Goal: Task Accomplishment & Management: Manage account settings

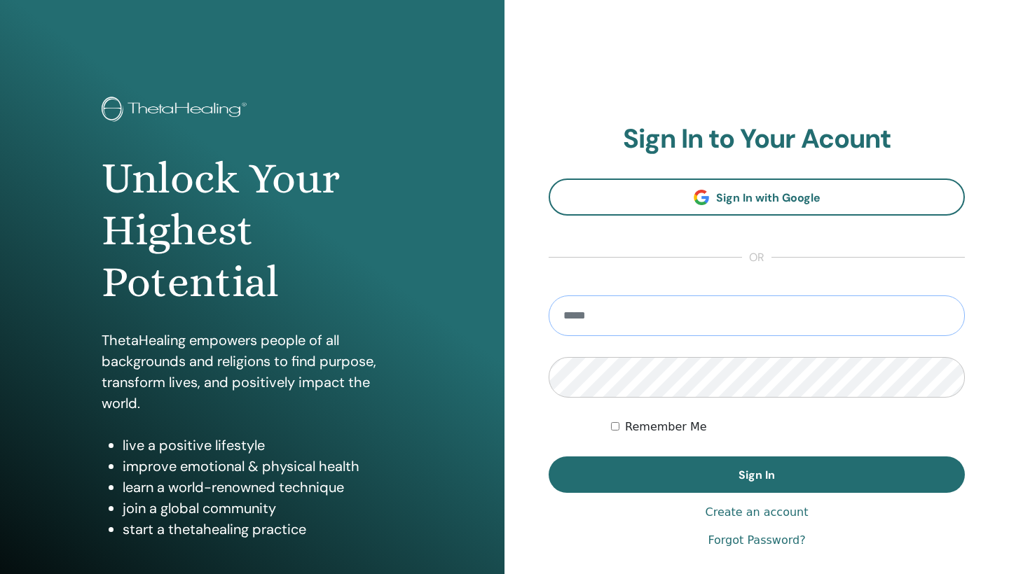
type input "**********"
click at [757, 475] on button "Sign In" at bounding box center [757, 475] width 416 height 36
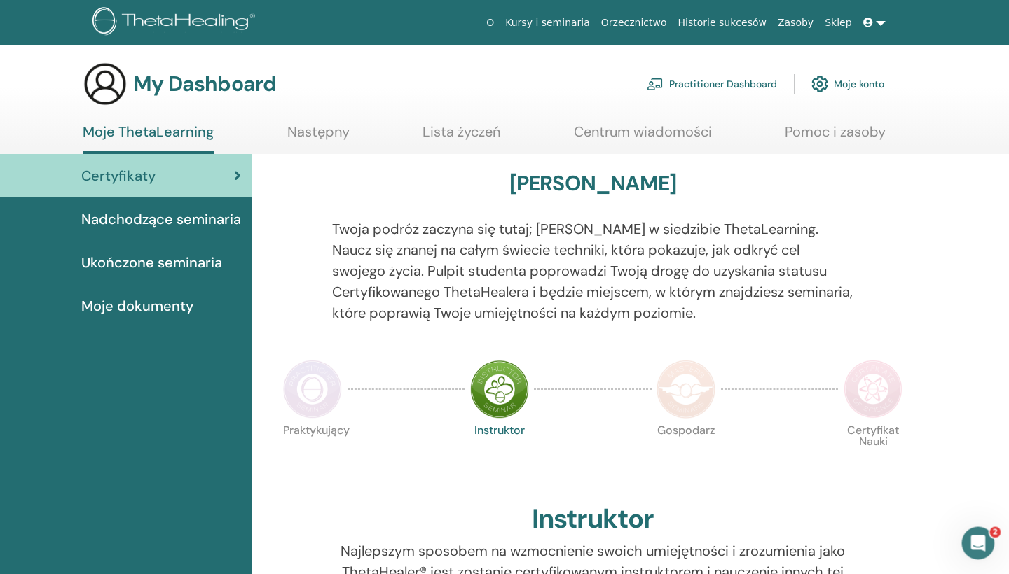
click at [158, 268] on span "Ukończone seminaria" at bounding box center [151, 262] width 141 height 21
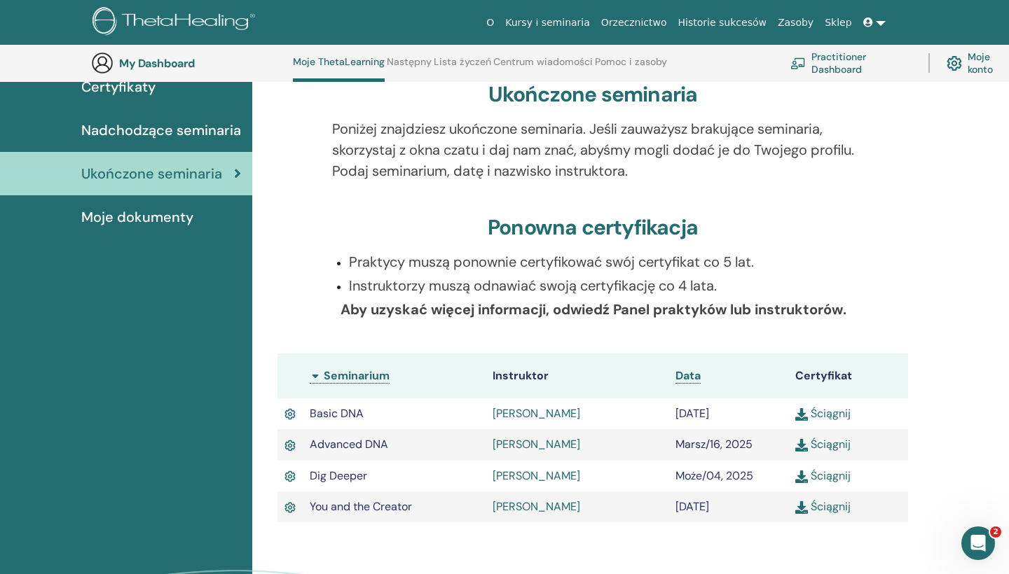
scroll to position [127, 0]
click at [828, 507] on link "Ściągnij" at bounding box center [822, 506] width 55 height 15
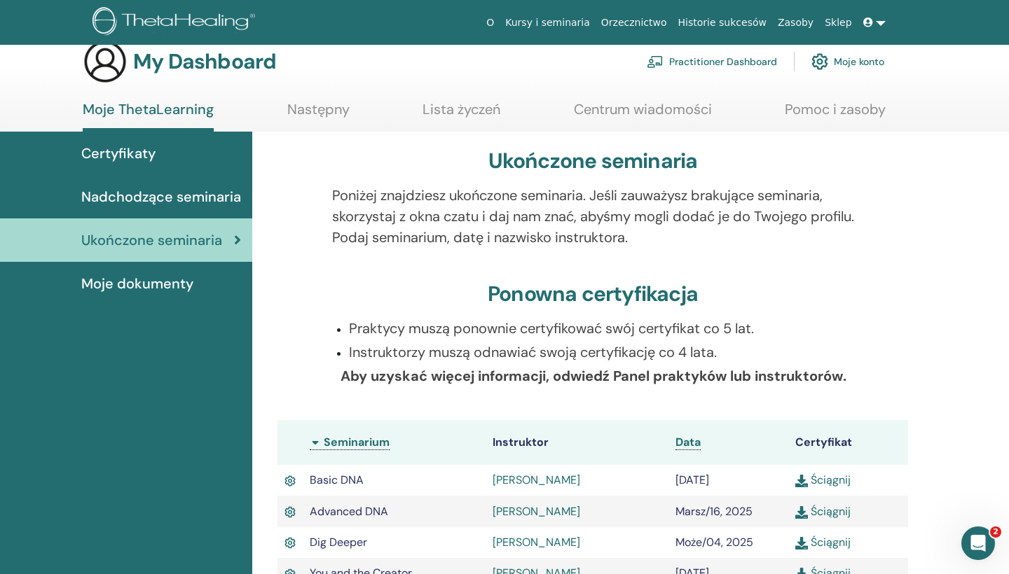
scroll to position [17, 0]
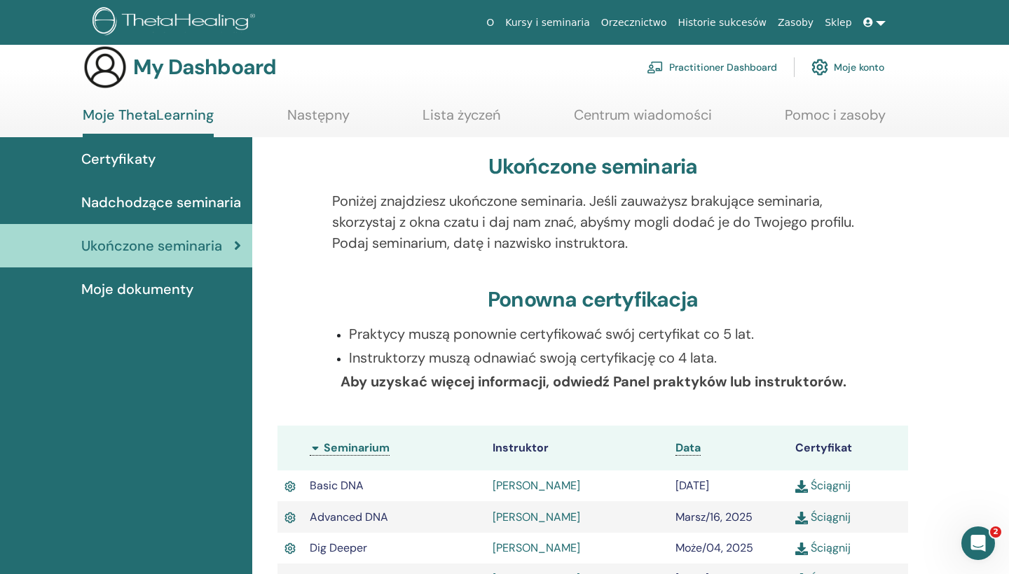
click at [338, 119] on link "Następny" at bounding box center [318, 119] width 62 height 27
click at [313, 121] on link "Następny" at bounding box center [318, 119] width 62 height 27
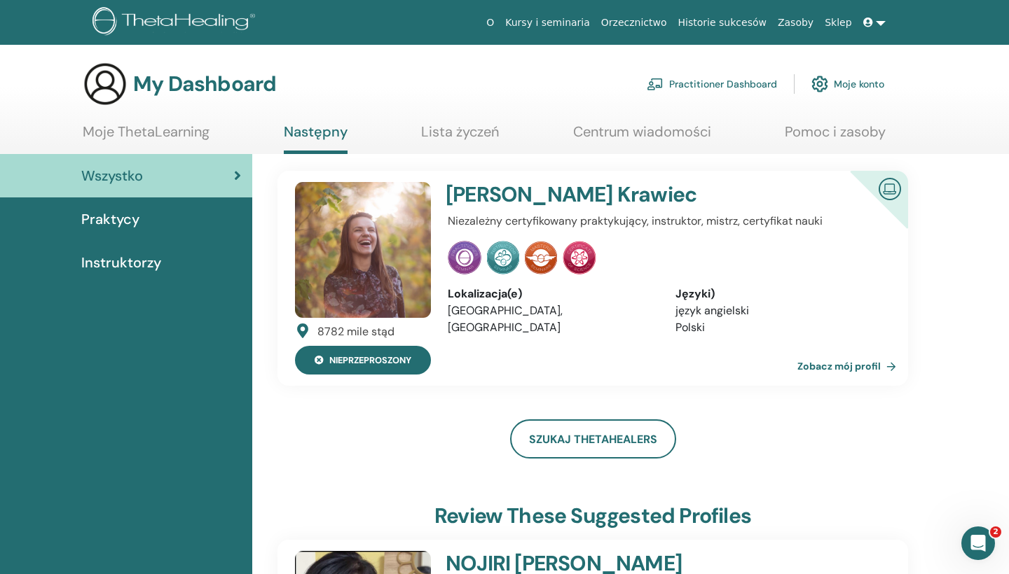
click at [364, 373] on button "Nieprzeproszony" at bounding box center [363, 360] width 136 height 29
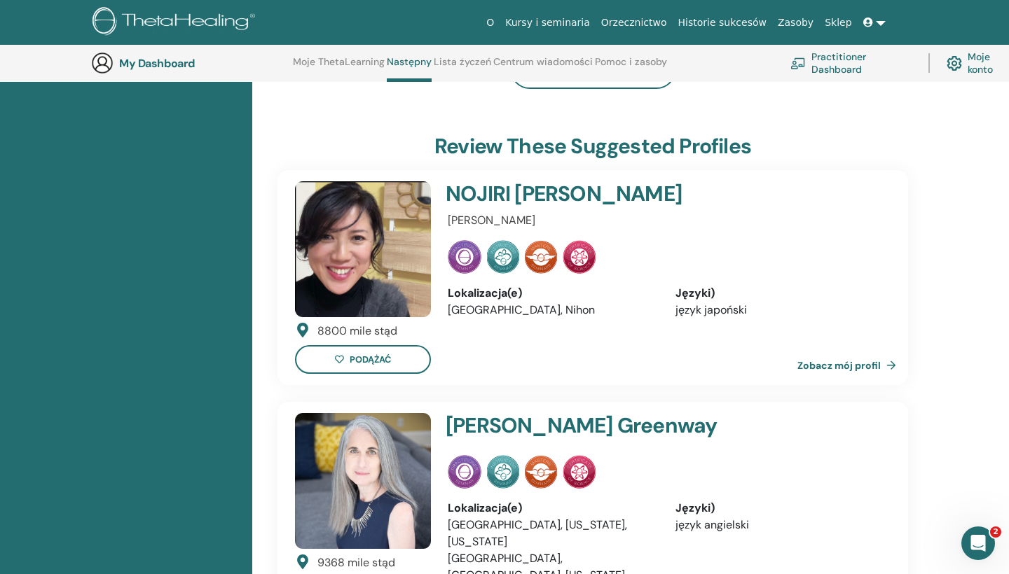
scroll to position [317, 0]
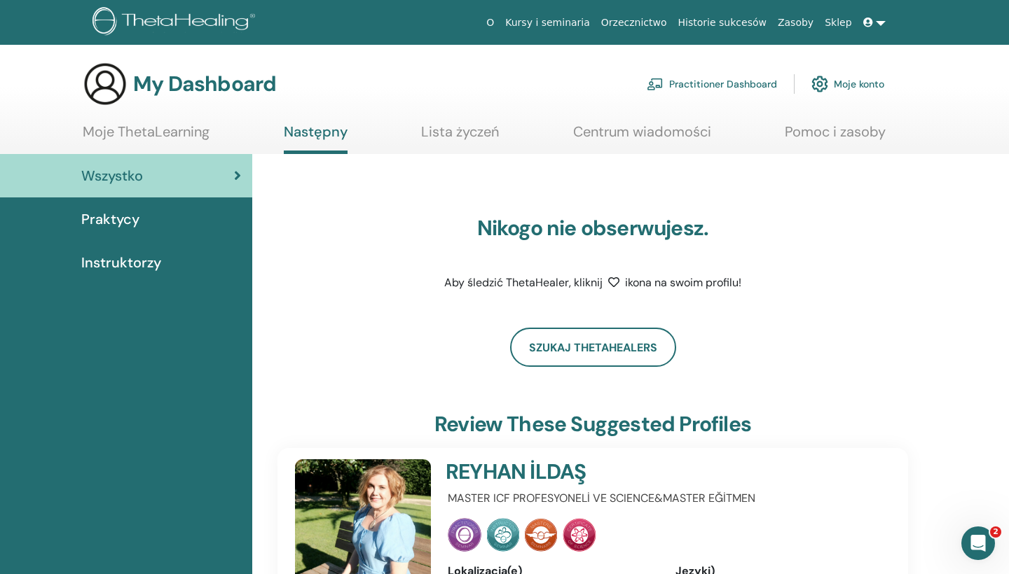
click at [614, 129] on link "Centrum wiadomości" at bounding box center [642, 136] width 138 height 27
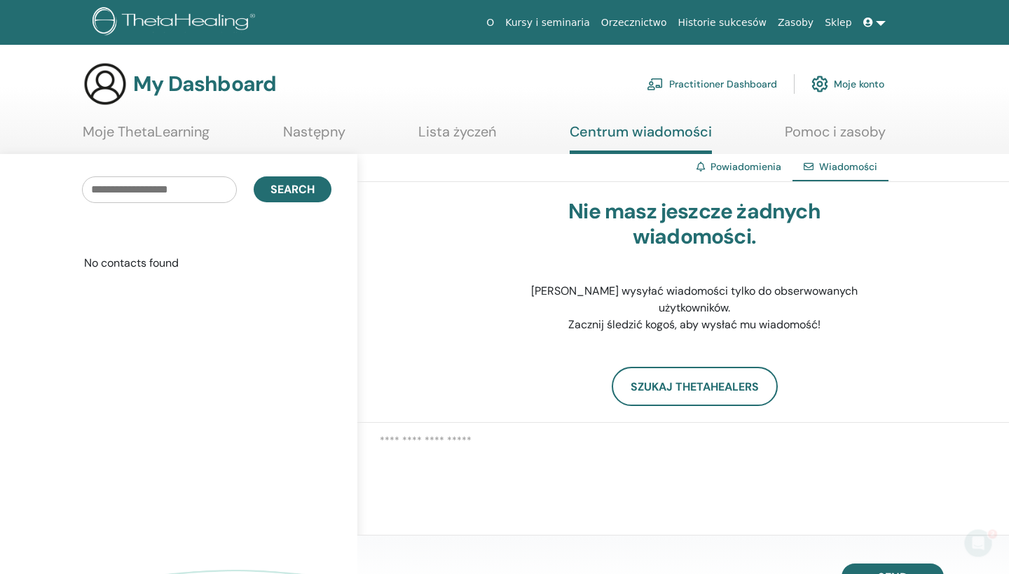
click at [106, 133] on link "Moje ThetaLearning" at bounding box center [146, 136] width 127 height 27
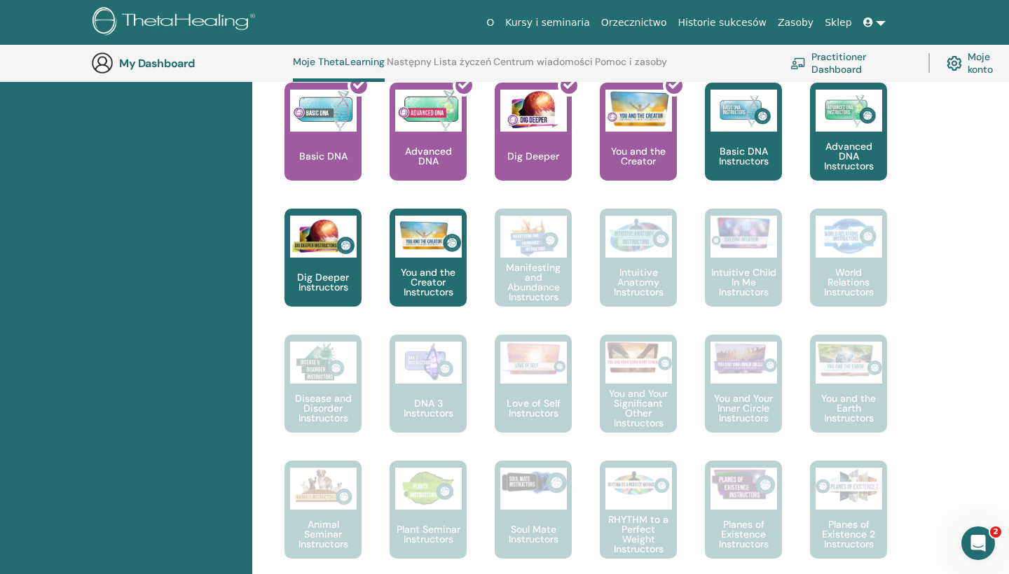
scroll to position [766, 0]
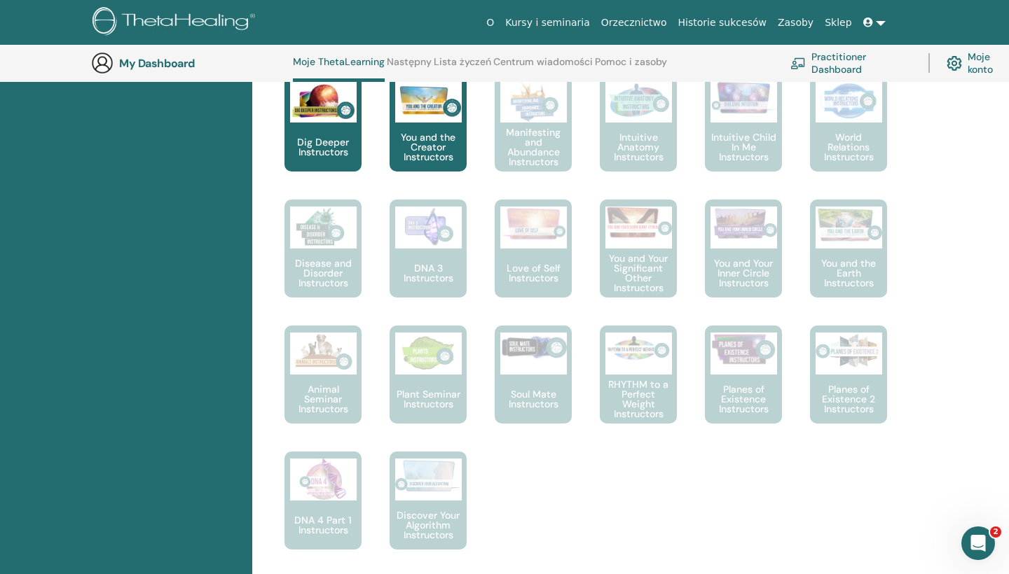
click at [881, 27] on link at bounding box center [875, 23] width 34 height 26
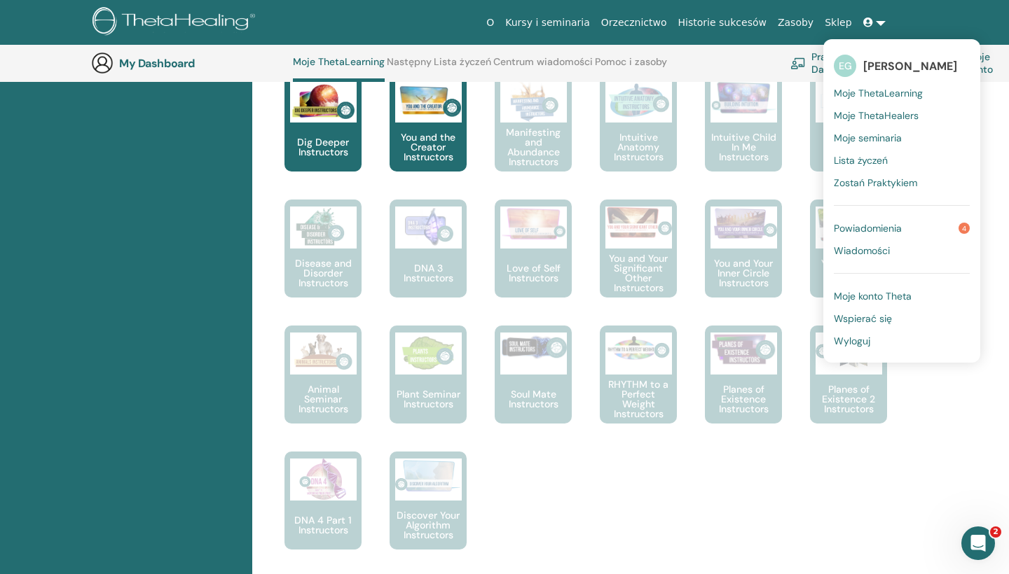
click at [872, 347] on link "Wyloguj" at bounding box center [902, 341] width 136 height 22
